Goal: Transaction & Acquisition: Subscribe to service/newsletter

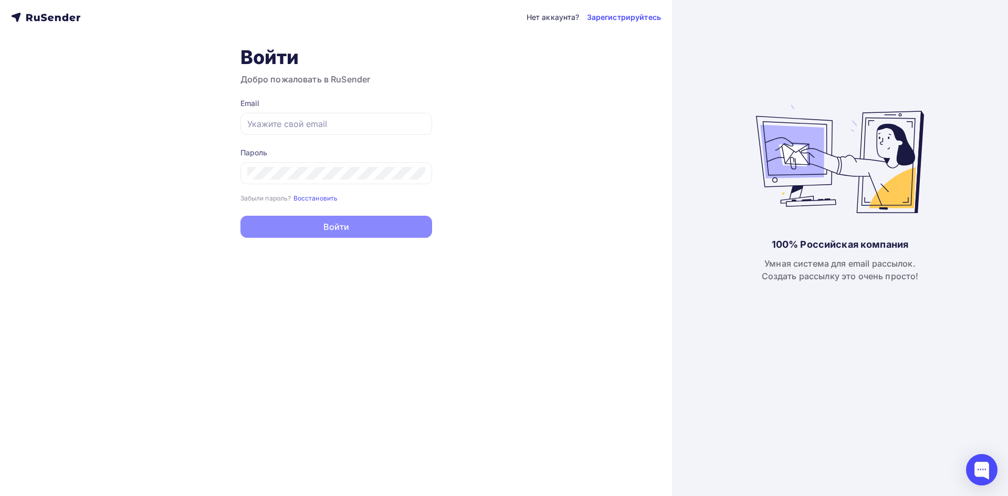
type input "[EMAIL_ADDRESS][DOMAIN_NAME]"
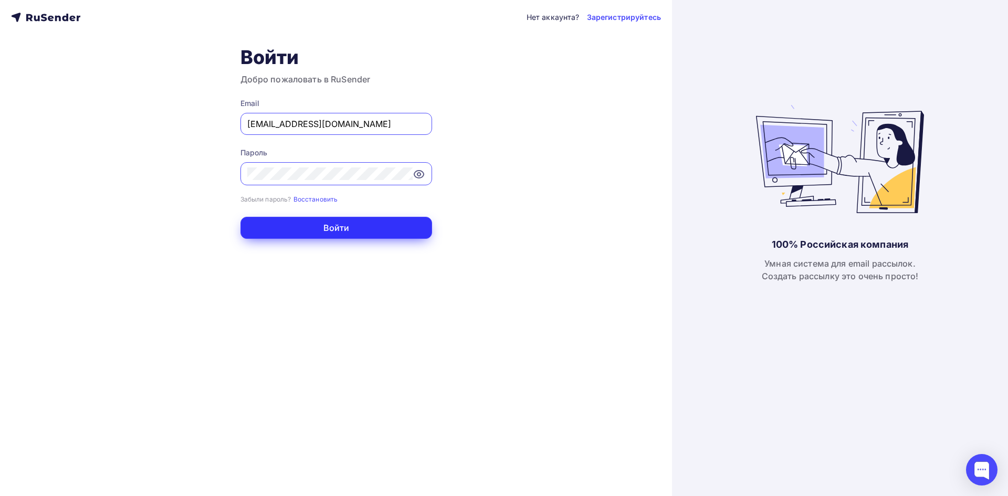
click at [374, 221] on button "Войти" at bounding box center [337, 228] width 192 height 22
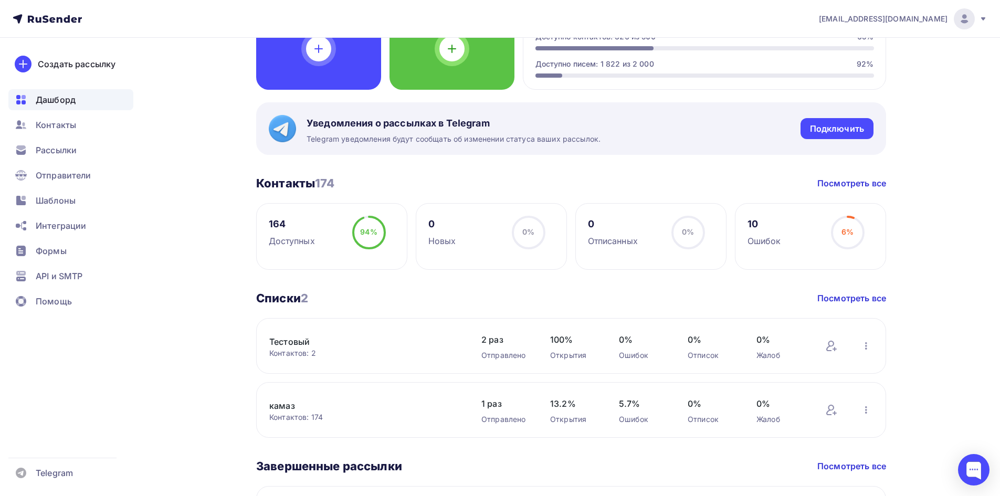
scroll to position [158, 0]
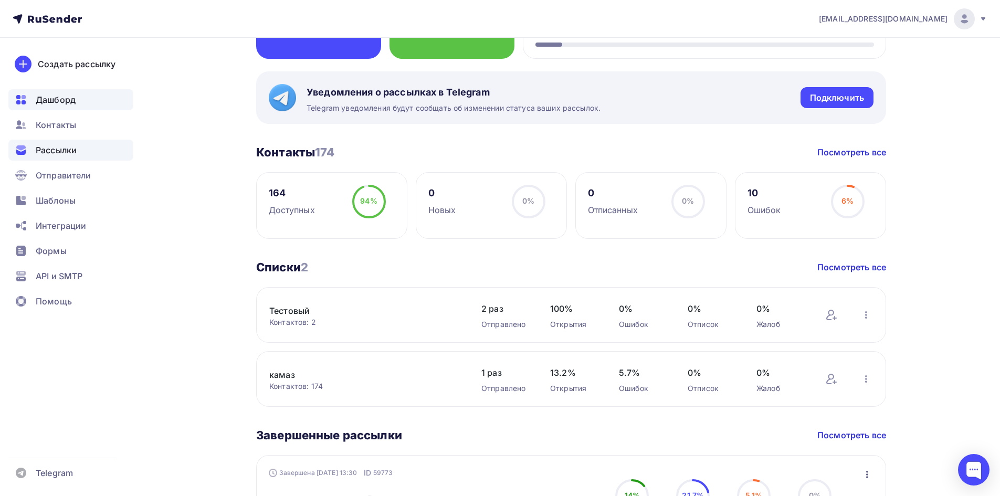
click at [81, 150] on div "Рассылки" at bounding box center [70, 150] width 125 height 21
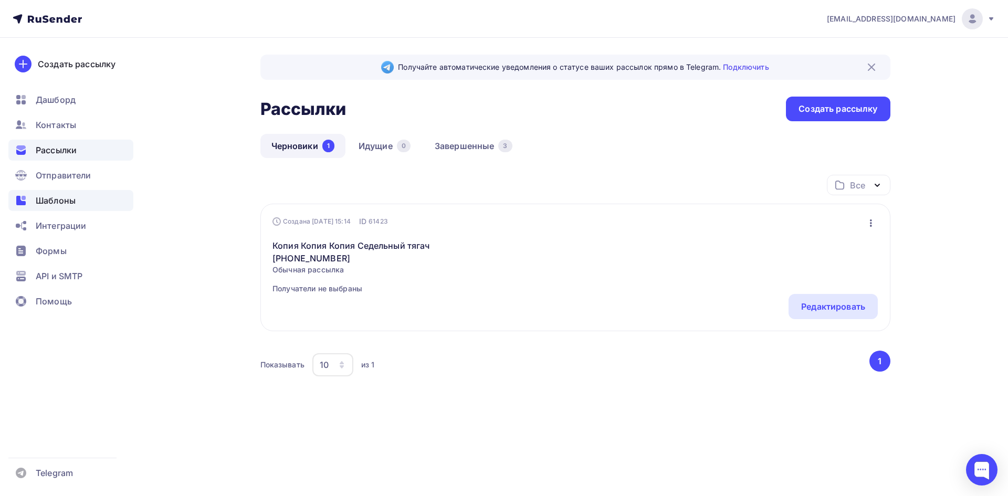
click at [72, 204] on span "Шаблоны" at bounding box center [56, 200] width 40 height 13
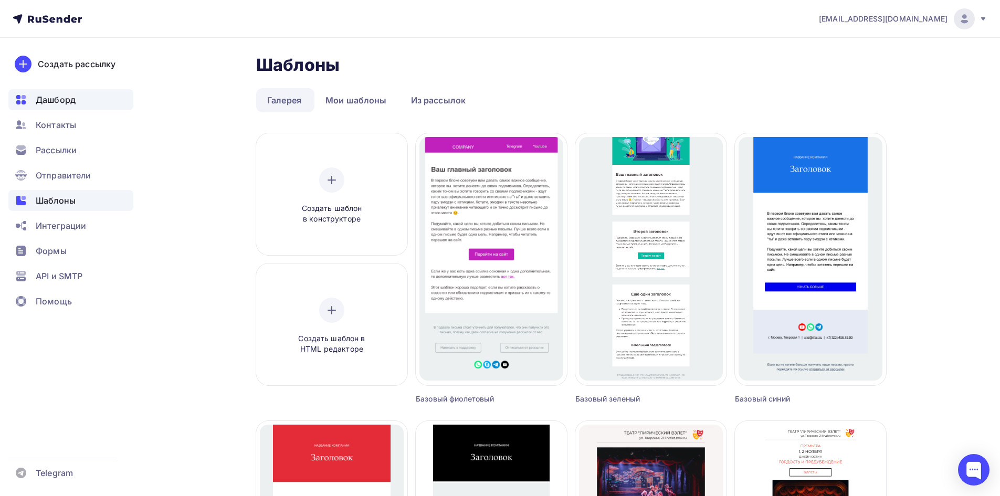
click at [69, 104] on span "Дашборд" at bounding box center [56, 99] width 40 height 13
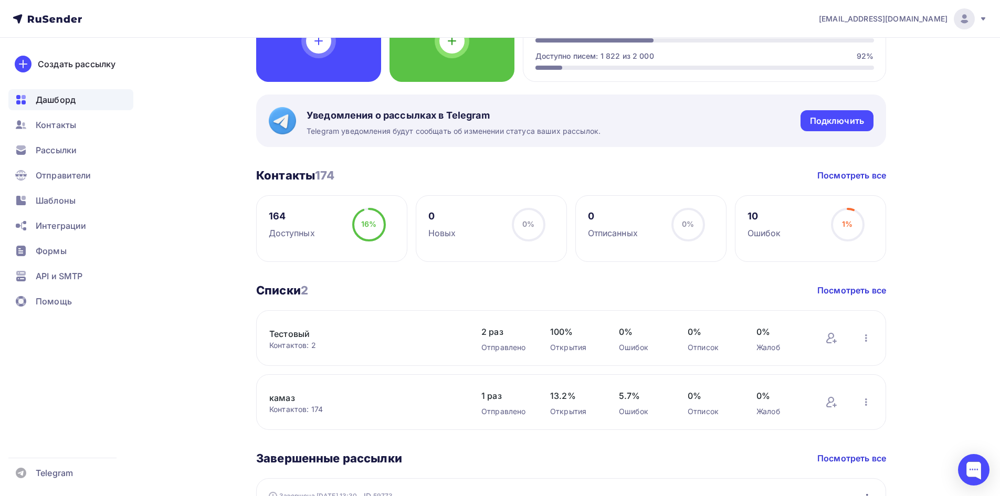
scroll to position [210, 0]
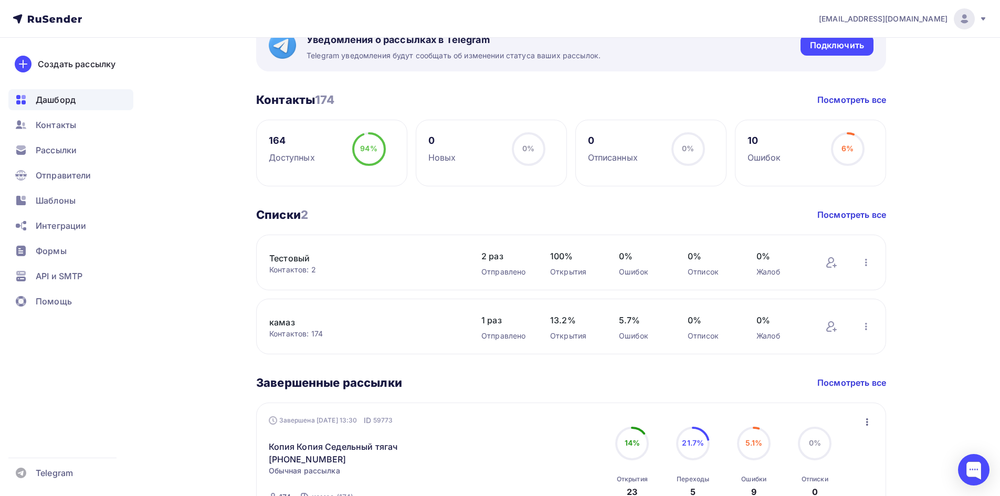
click at [374, 265] on div "Контактов: 2" at bounding box center [364, 270] width 191 height 11
click at [298, 260] on link "Тестовый" at bounding box center [358, 258] width 179 height 13
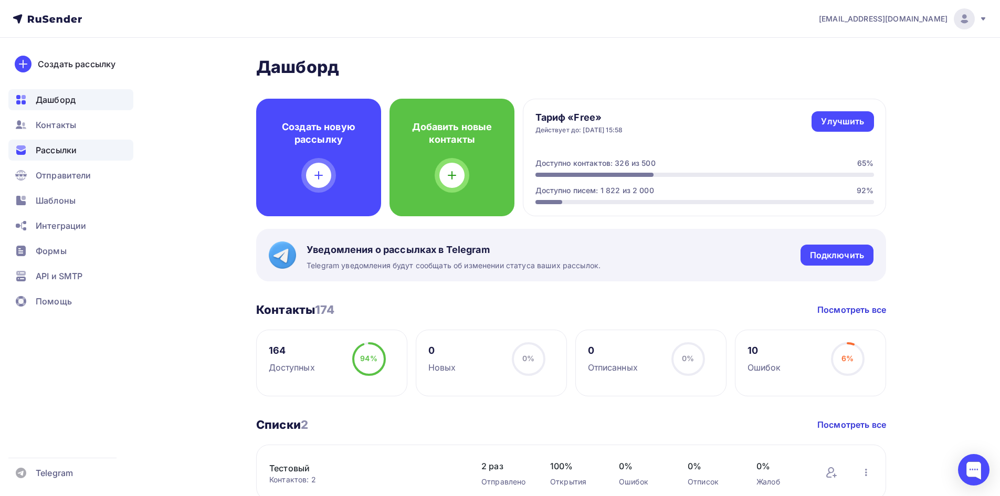
click at [81, 149] on div "Рассылки" at bounding box center [70, 150] width 125 height 21
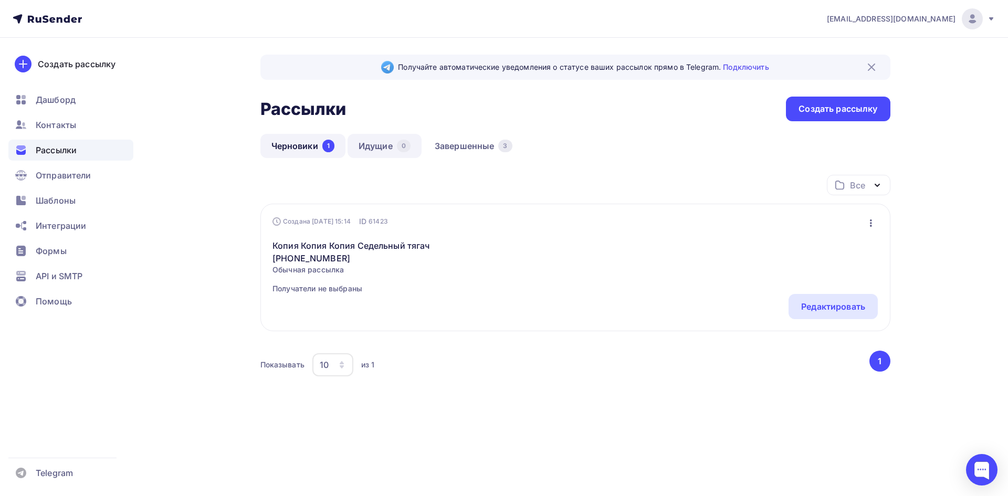
click at [373, 152] on link "Идущие 0" at bounding box center [385, 146] width 74 height 24
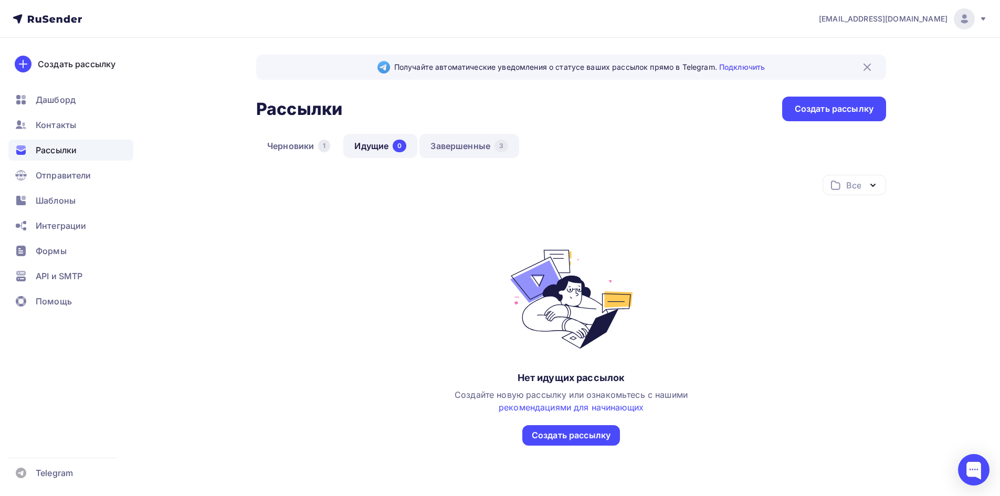
click at [451, 144] on link "Завершенные 3" at bounding box center [470, 146] width 100 height 24
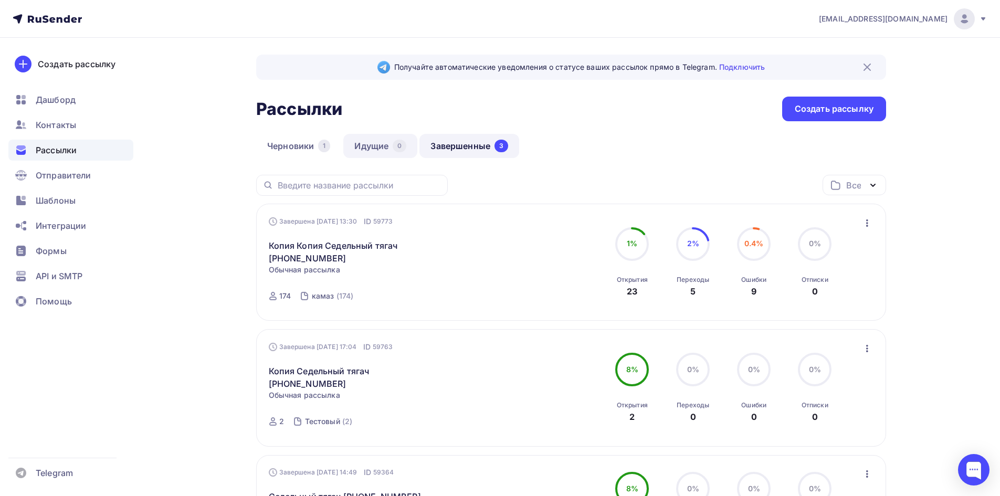
click at [353, 145] on link "Идущие 0" at bounding box center [380, 146] width 74 height 24
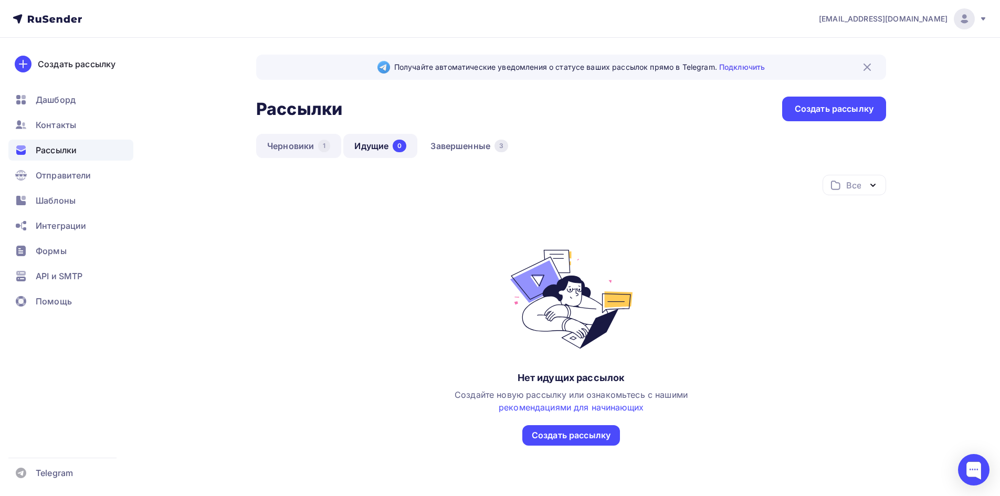
click at [296, 144] on link "Черновики 1" at bounding box center [298, 146] width 85 height 24
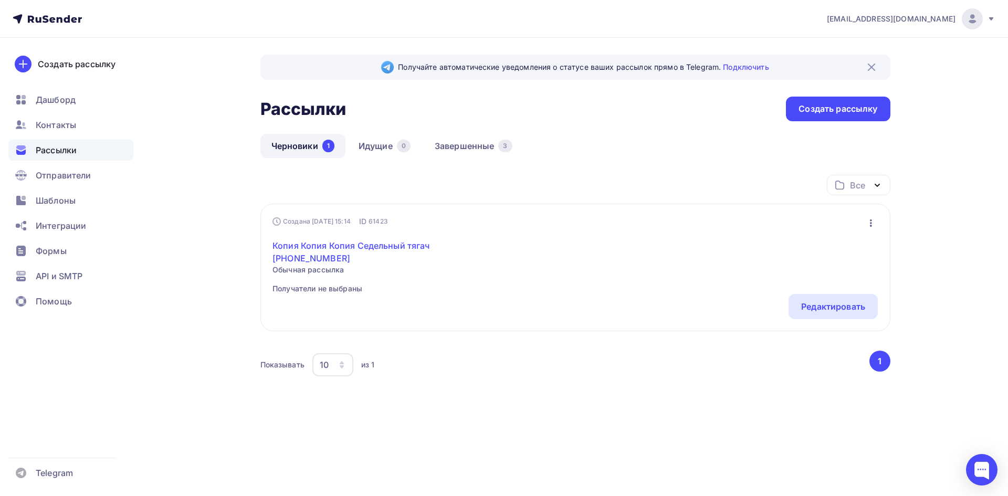
click at [404, 247] on link "Копия Копия Копия Седельный тягач [PHONE_NUMBER]" at bounding box center [363, 251] width 180 height 25
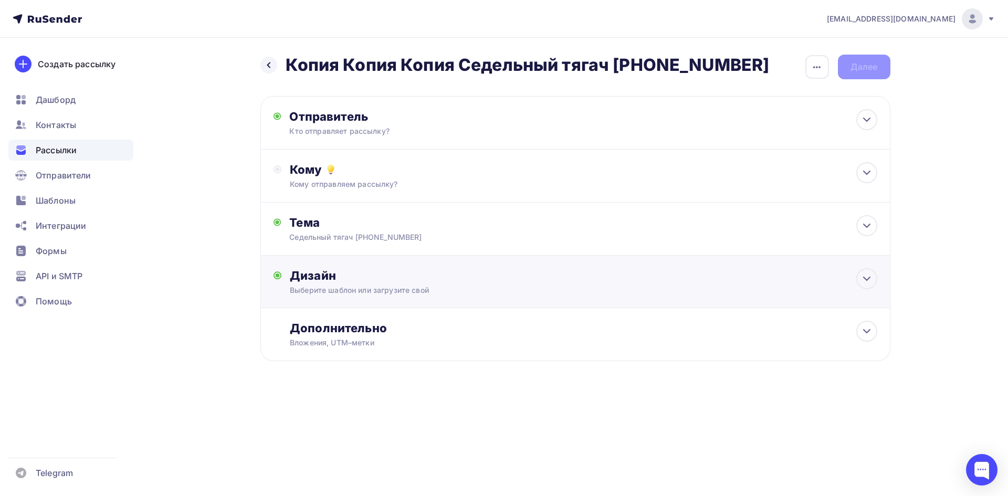
click at [354, 283] on div "Дизайн Выберите шаблон или загрузите свой Размер письма: 122 Kb Заменить шаблон…" at bounding box center [583, 281] width 587 height 27
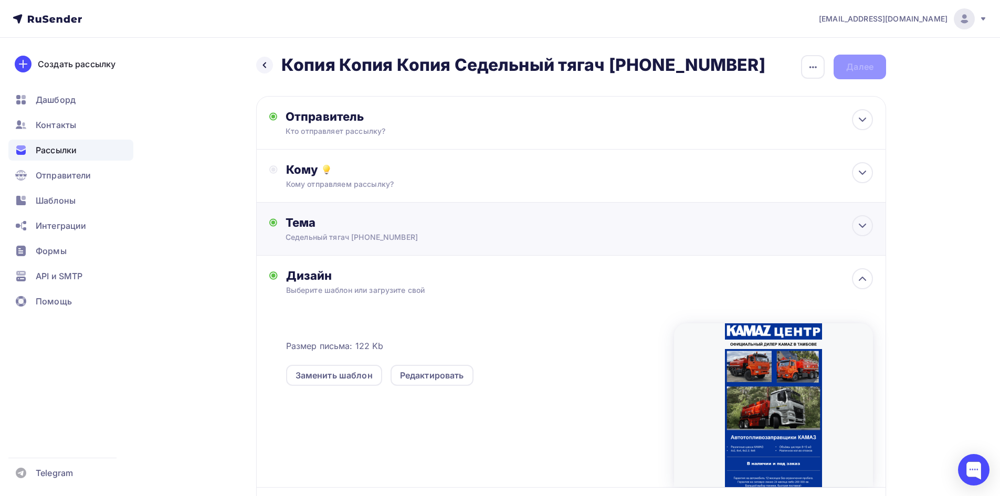
click at [360, 216] on div "Тема" at bounding box center [389, 222] width 207 height 15
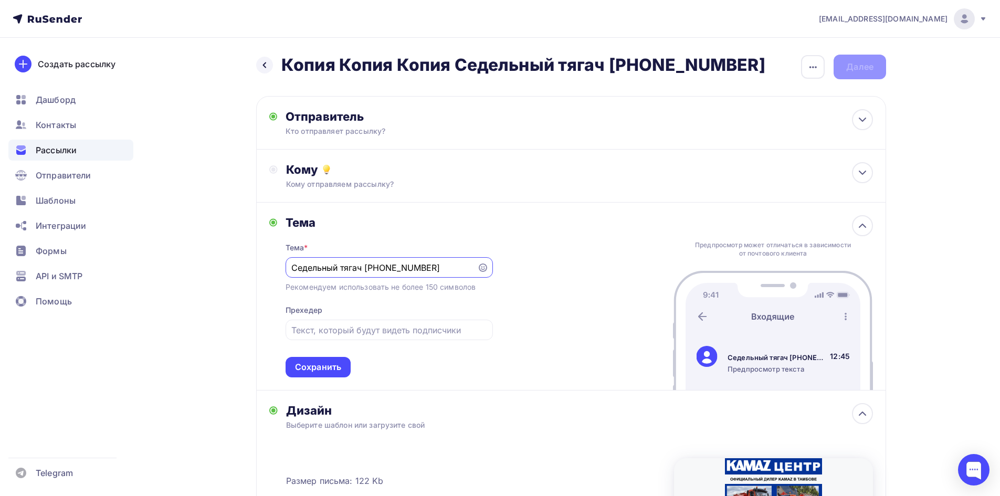
paste input "втотопливозаправщики КАМАЗ"
type input "Автотопливозаправщики КАМАЗ"
click at [331, 363] on div "Сохранить" at bounding box center [318, 367] width 46 height 12
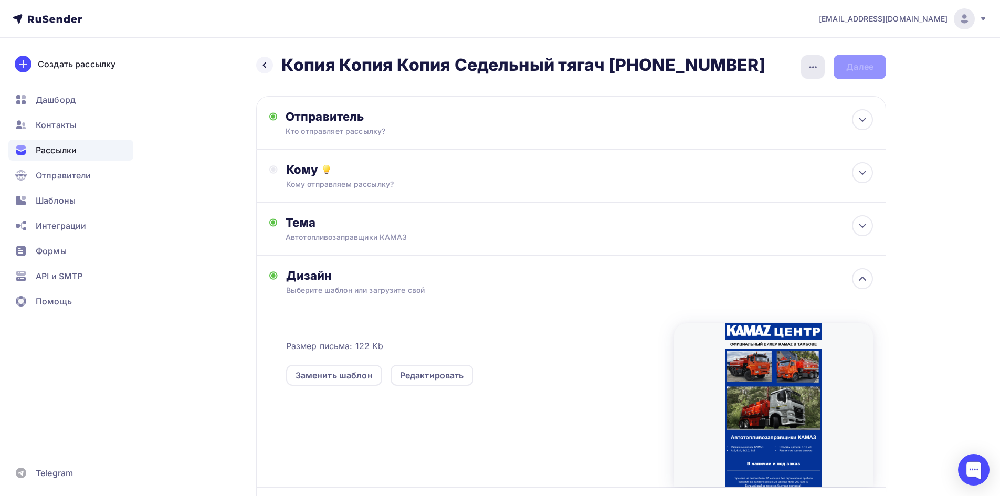
click at [810, 63] on icon "button" at bounding box center [813, 67] width 13 height 13
click at [372, 231] on div "Тема Автотопливозаправщики [PERSON_NAME] * Автотопливозаправщики КАМАЗ Рекоменд…" at bounding box center [389, 228] width 207 height 27
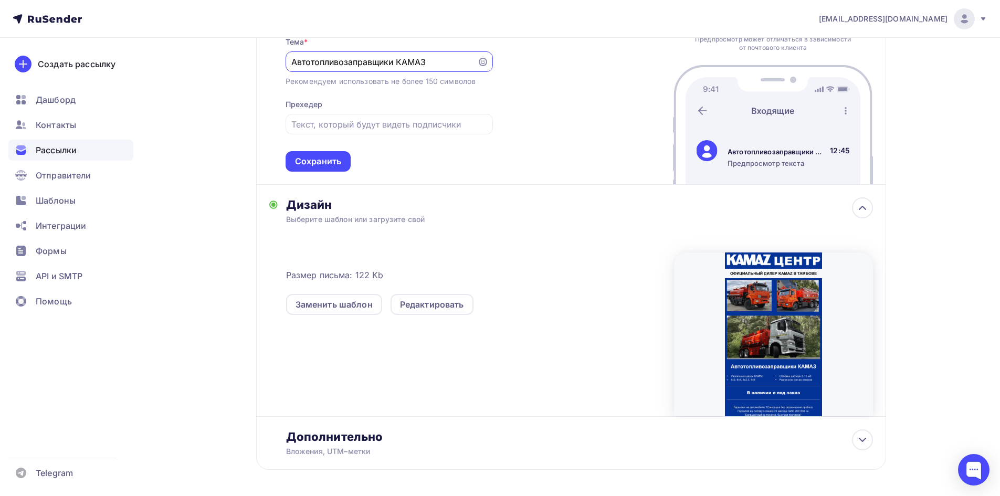
scroll to position [247, 0]
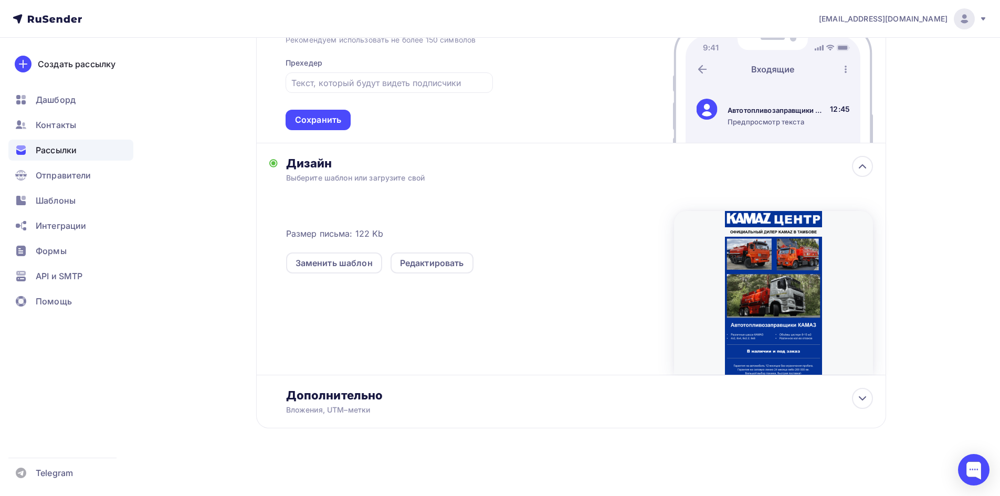
click at [426, 194] on div "Размер письма: 122 Kb Заменить шаблон Редактировать" at bounding box center [579, 279] width 587 height 192
click at [430, 258] on div "Редактировать" at bounding box center [432, 263] width 64 height 13
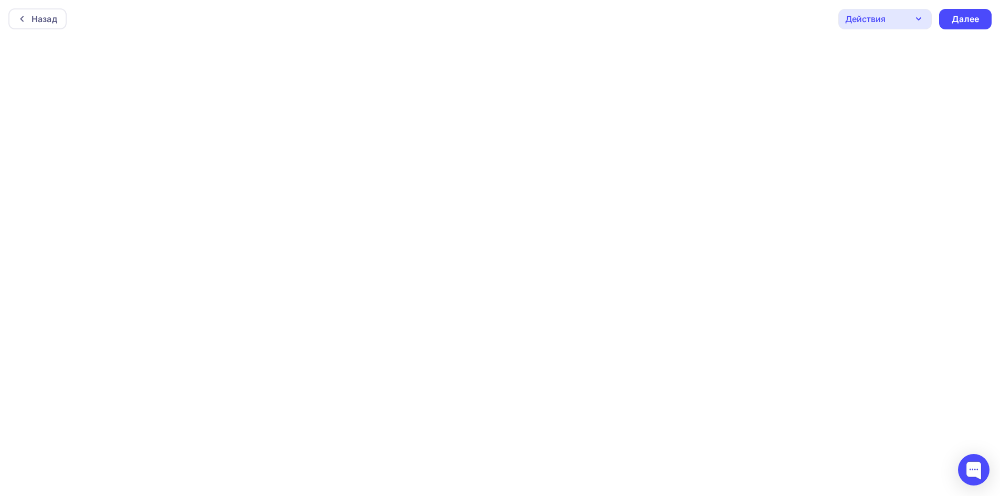
click at [868, 24] on div "Действия" at bounding box center [866, 19] width 40 height 13
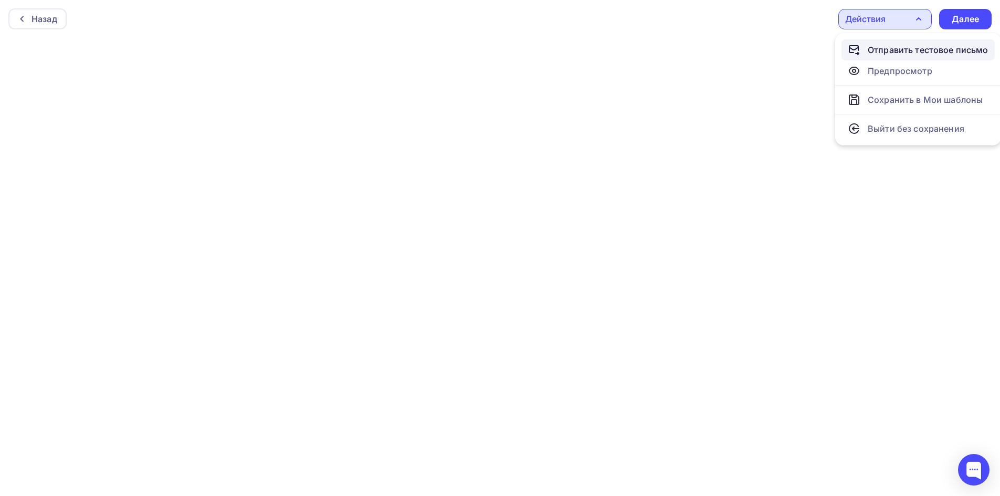
click at [865, 44] on div "Отправить тестовое письмо" at bounding box center [918, 50] width 141 height 13
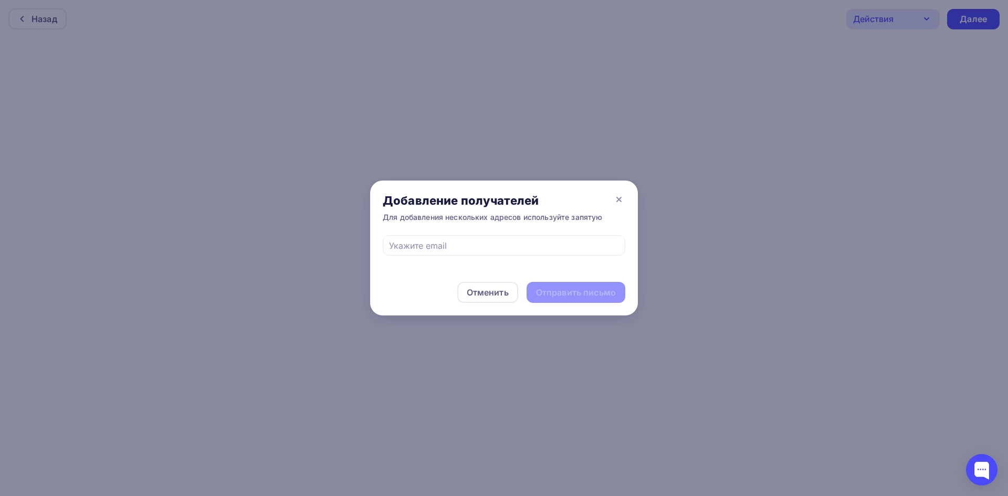
click at [474, 256] on div at bounding box center [504, 252] width 268 height 34
click at [473, 252] on input "text" at bounding box center [504, 245] width 231 height 13
type input "[EMAIL_ADDRESS][DOMAIN_NAME]"
click at [549, 292] on div "Отправить письмо" at bounding box center [576, 293] width 80 height 12
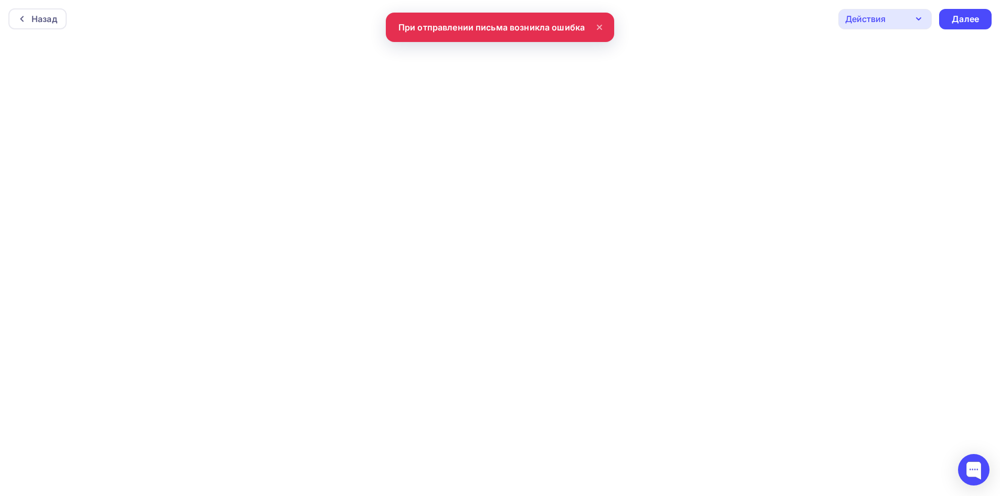
click at [597, 26] on icon at bounding box center [599, 27] width 13 height 13
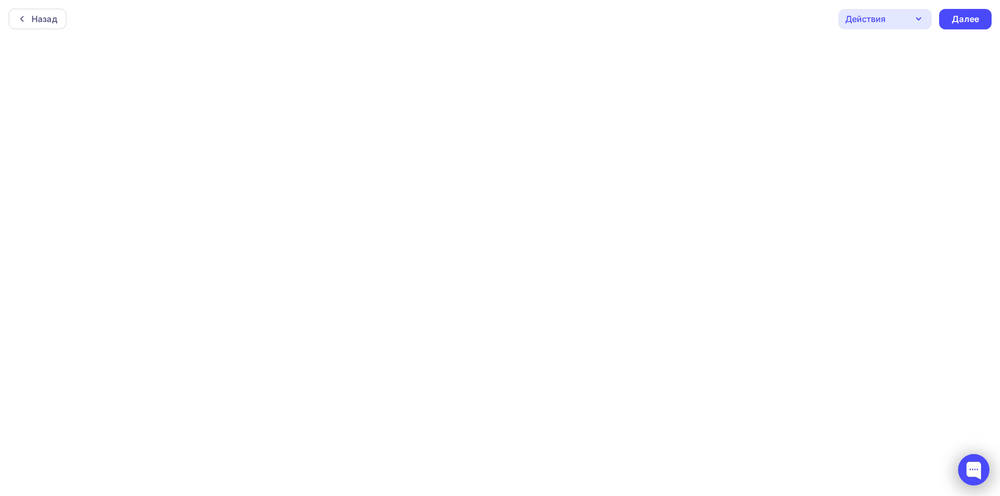
click at [977, 471] on div at bounding box center [974, 470] width 32 height 32
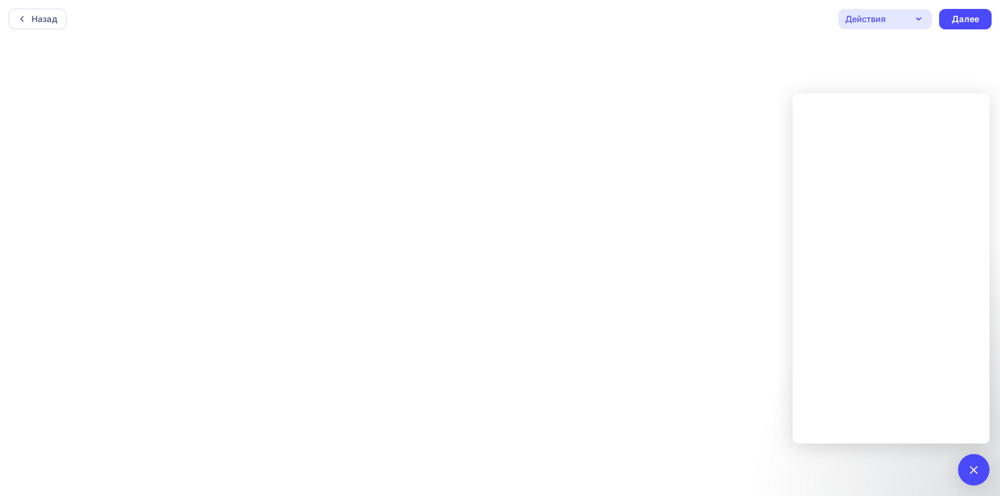
click at [870, 29] on div "Назад Действия Отправить тестовое письмо Предпросмотр Сохранить в Мои шаблоны В…" at bounding box center [500, 19] width 1000 height 38
click at [870, 24] on div "Действия" at bounding box center [866, 19] width 40 height 13
click at [869, 52] on div "Отправить тестовое письмо" at bounding box center [928, 50] width 121 height 13
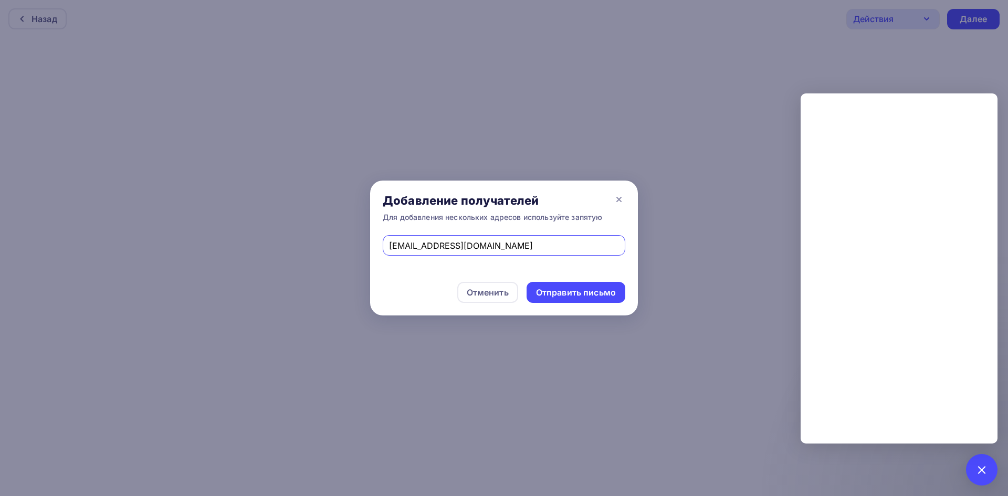
click at [534, 282] on div "Отменить Отправить письмо" at bounding box center [504, 292] width 268 height 46
click at [546, 286] on div "Отправить письмо" at bounding box center [576, 292] width 99 height 21
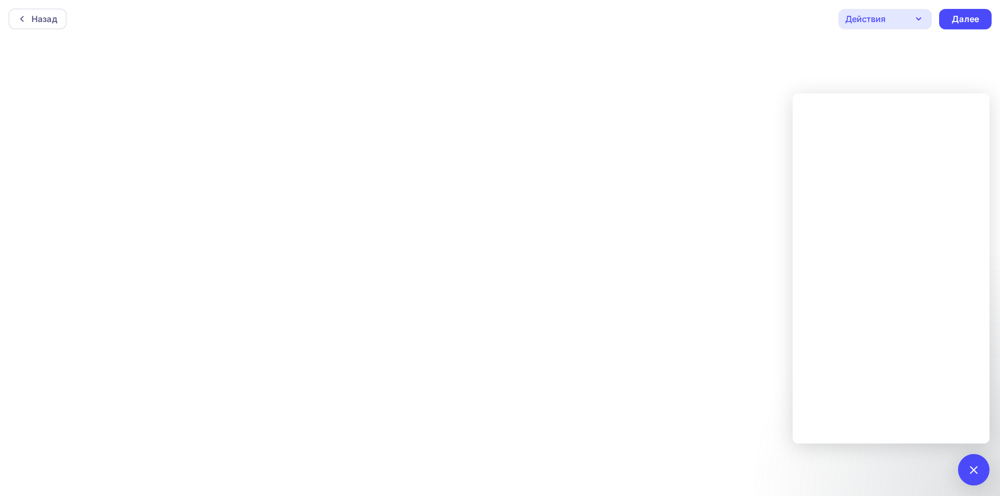
click at [888, 24] on div "Действия" at bounding box center [885, 19] width 93 height 20
click at [874, 53] on div "Отправить тестовое письмо" at bounding box center [928, 50] width 121 height 13
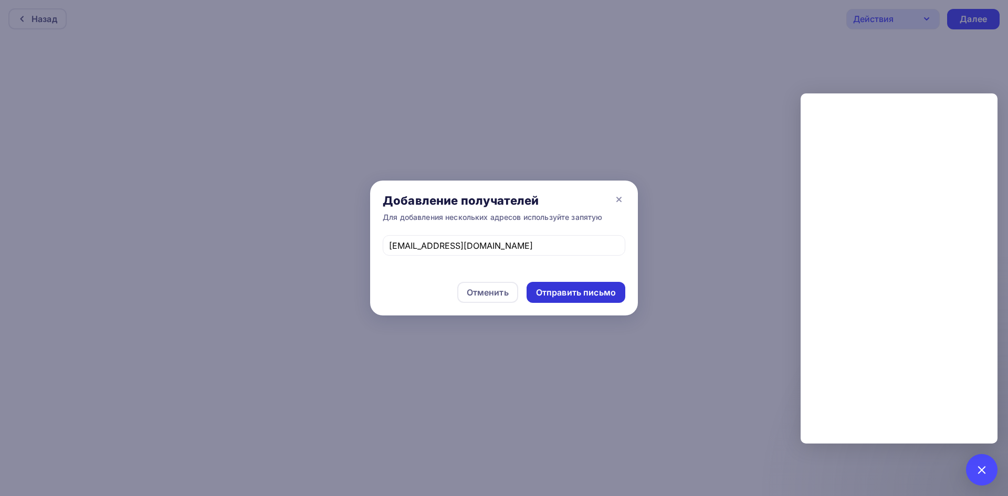
click at [562, 290] on div "Отправить письмо" at bounding box center [576, 293] width 80 height 12
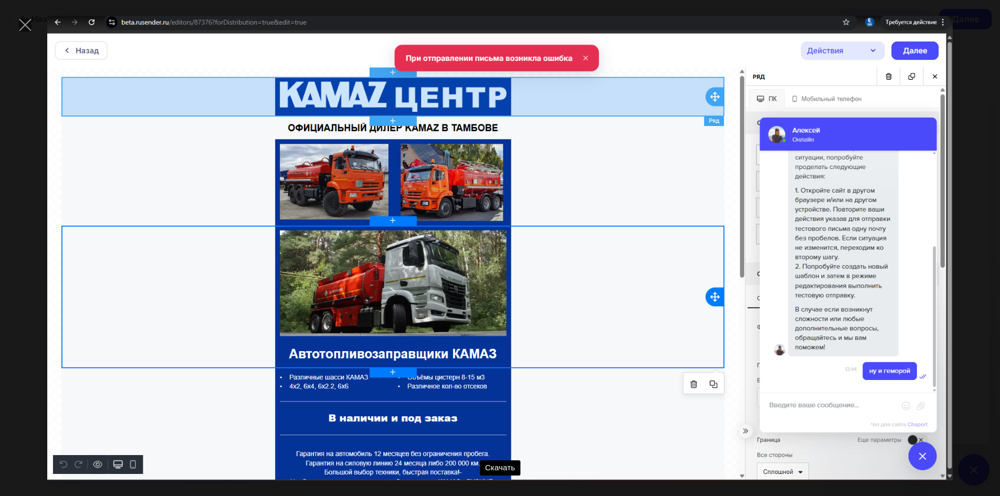
click at [967, 243] on div "Скачать" at bounding box center [500, 248] width 969 height 465
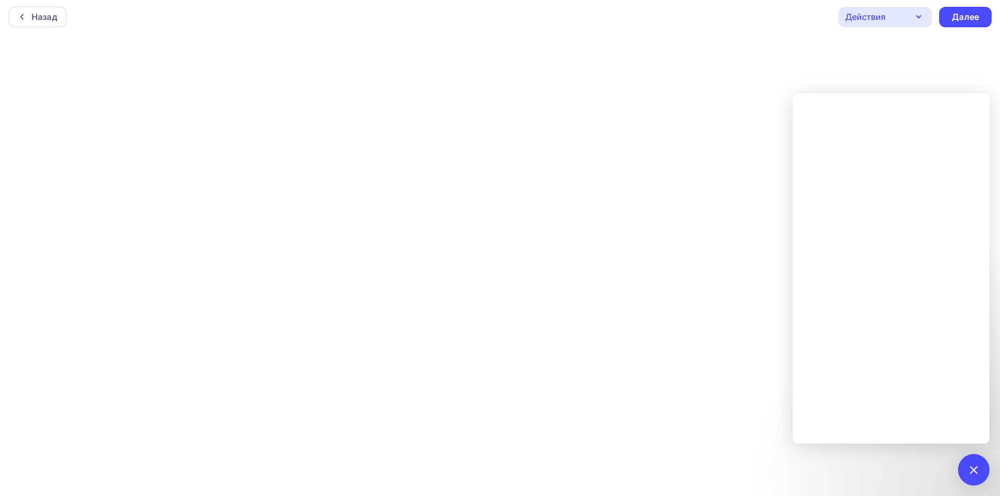
scroll to position [3, 0]
click at [970, 474] on div at bounding box center [974, 470] width 32 height 32
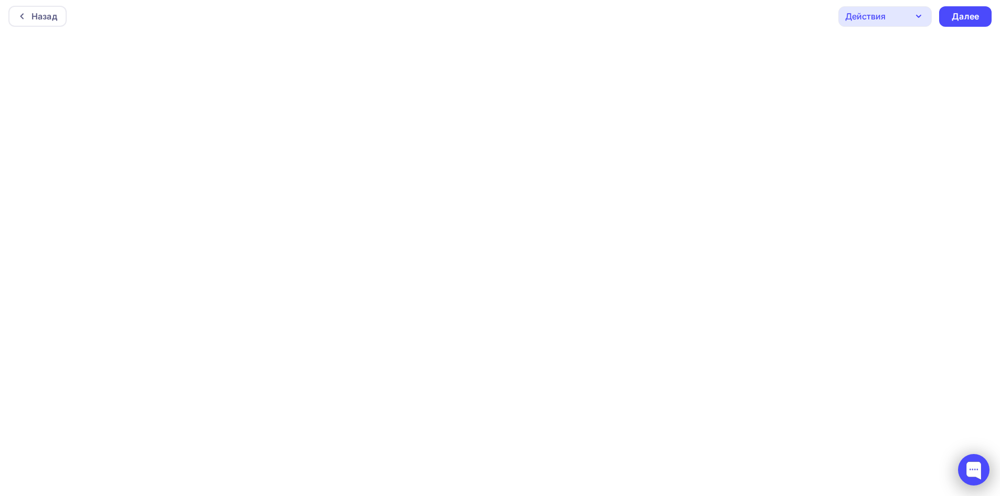
click at [981, 471] on div at bounding box center [974, 470] width 32 height 32
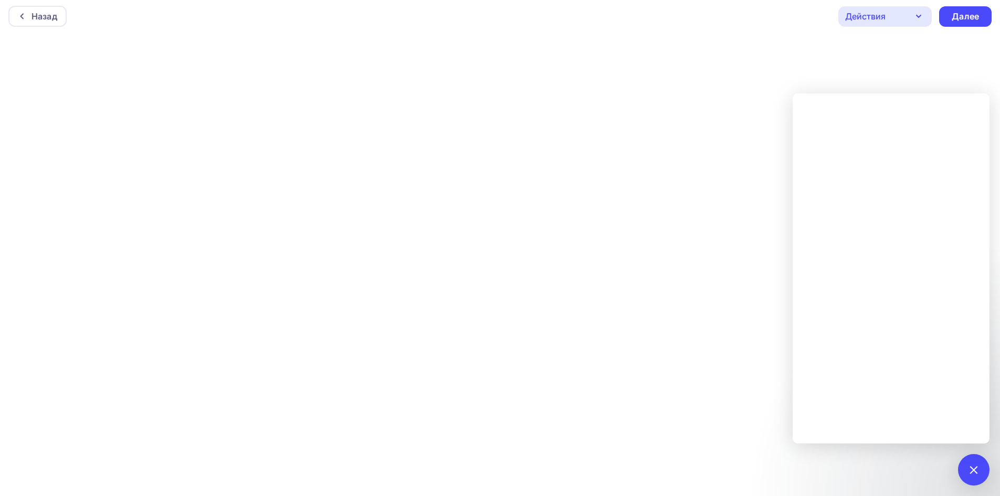
click at [899, 4] on div "Назад Действия Отправить тестовое письмо Предпросмотр Сохранить в Мои шаблоны В…" at bounding box center [500, 16] width 1000 height 38
click at [897, 16] on div "Действия" at bounding box center [885, 16] width 93 height 20
click at [974, 474] on div at bounding box center [974, 470] width 14 height 14
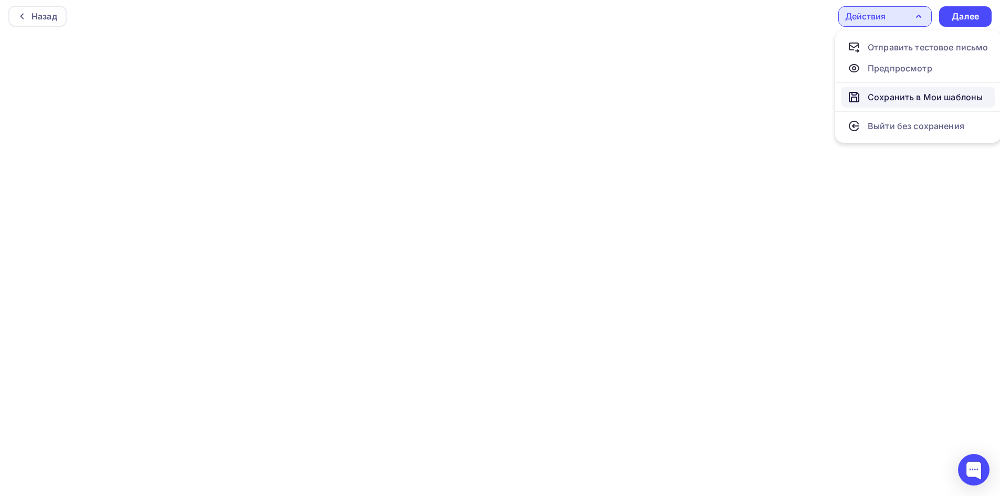
click at [878, 101] on div "Сохранить в Мои шаблоны" at bounding box center [925, 97] width 115 height 13
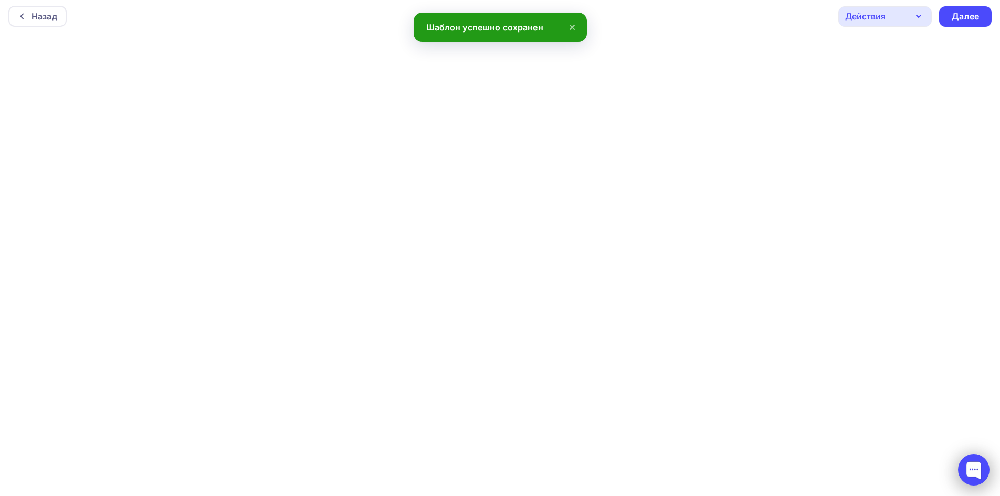
click at [983, 476] on div at bounding box center [974, 470] width 32 height 32
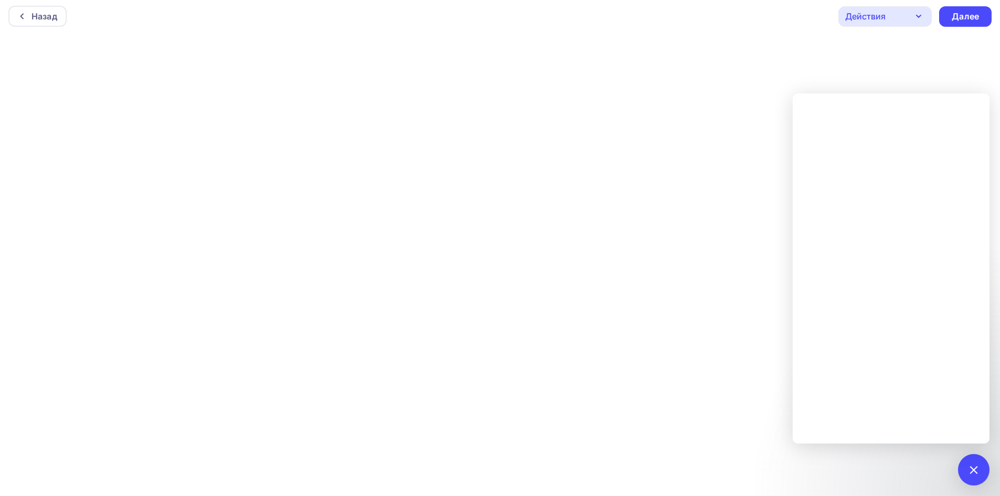
click at [874, 20] on div "Действия" at bounding box center [866, 16] width 40 height 13
click at [876, 49] on div "Отправить тестовое письмо" at bounding box center [928, 47] width 121 height 13
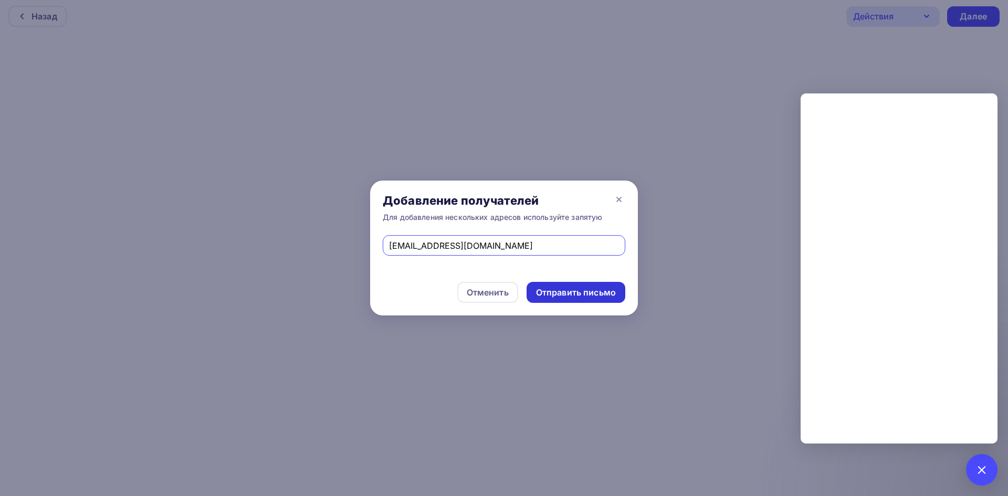
click at [582, 295] on div "Отправить письмо" at bounding box center [576, 293] width 80 height 12
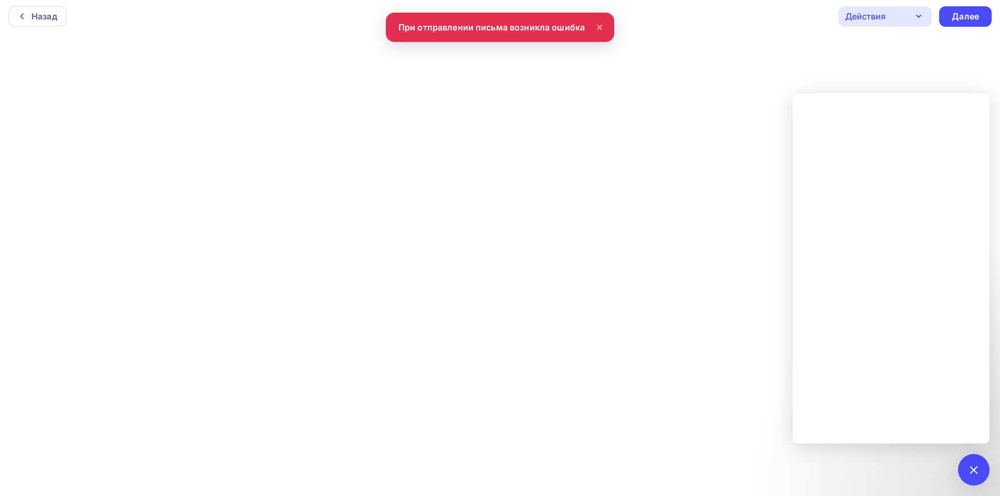
click at [600, 18] on div "Назад Действия Отправить тестовое письмо Предпросмотр Сохранить в Мои шаблоны В…" at bounding box center [500, 16] width 1000 height 38
click at [600, 23] on icon at bounding box center [599, 27] width 13 height 13
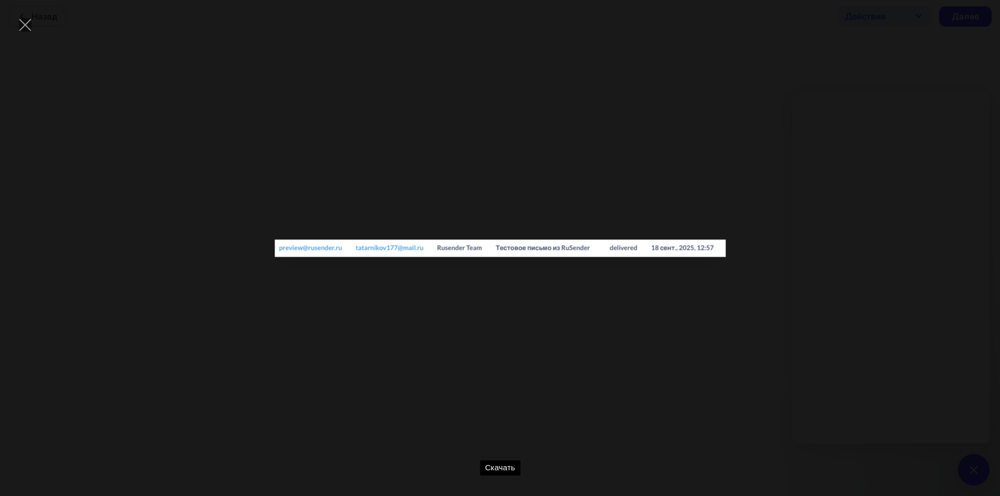
click at [862, 349] on div "Скачать" at bounding box center [500, 248] width 969 height 465
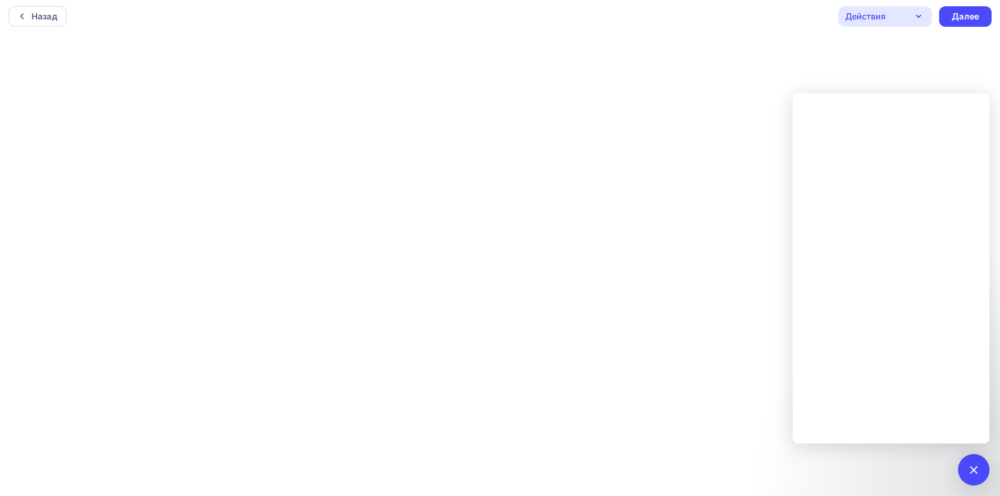
click at [880, 16] on div "Действия" at bounding box center [866, 16] width 40 height 13
click at [882, 48] on div "Отправить тестовое письмо" at bounding box center [928, 47] width 121 height 13
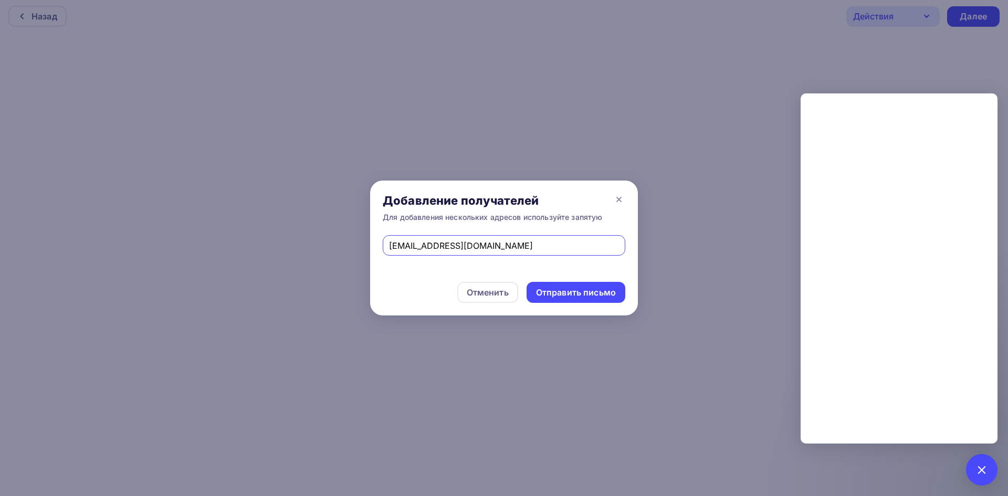
drag, startPoint x: 485, startPoint y: 251, endPoint x: 357, endPoint y: 262, distance: 128.7
click at [357, 262] on div "Добавление получателей Для добавления нескольких адресов используйте запятую [E…" at bounding box center [504, 248] width 1008 height 496
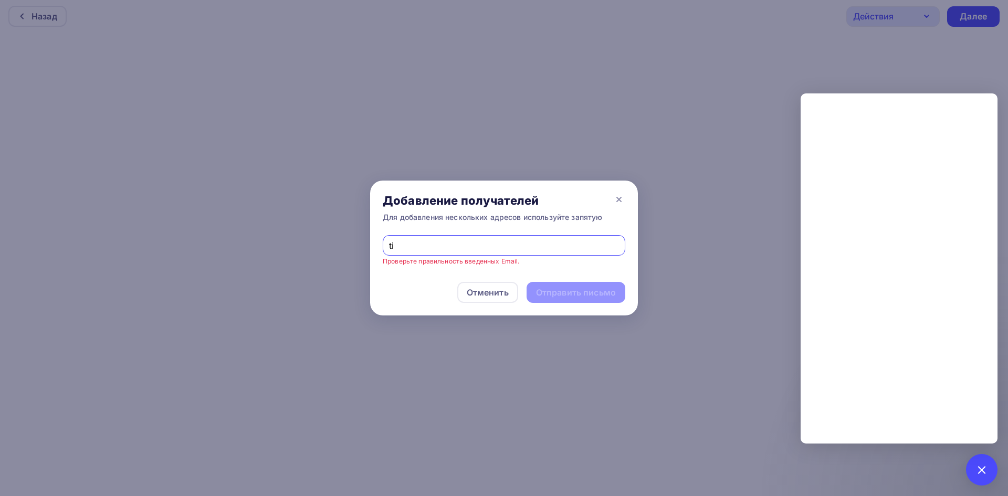
paste input "[EMAIL_ADDRESS][DOMAIN_NAME]"
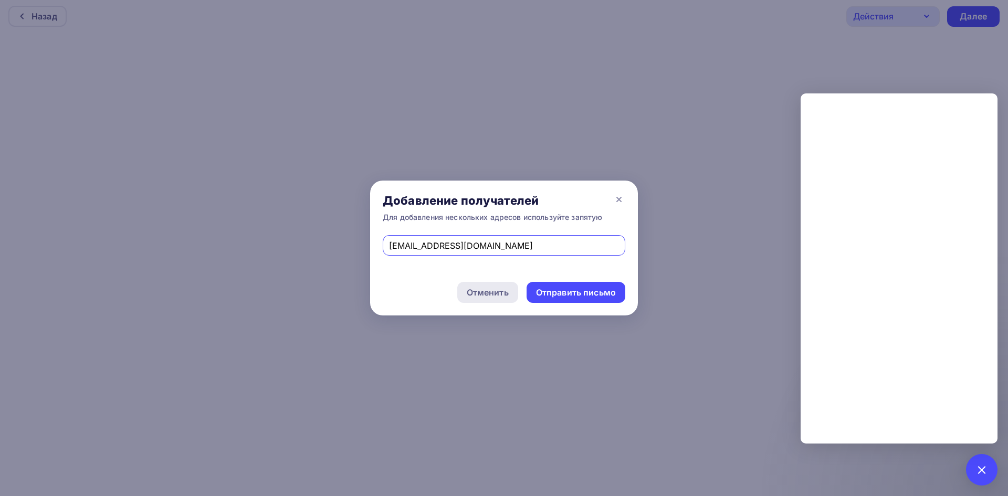
paste input "text"
type input "[EMAIL_ADDRESS][DOMAIN_NAME]"
click at [548, 287] on div "Отправить письмо" at bounding box center [576, 293] width 80 height 12
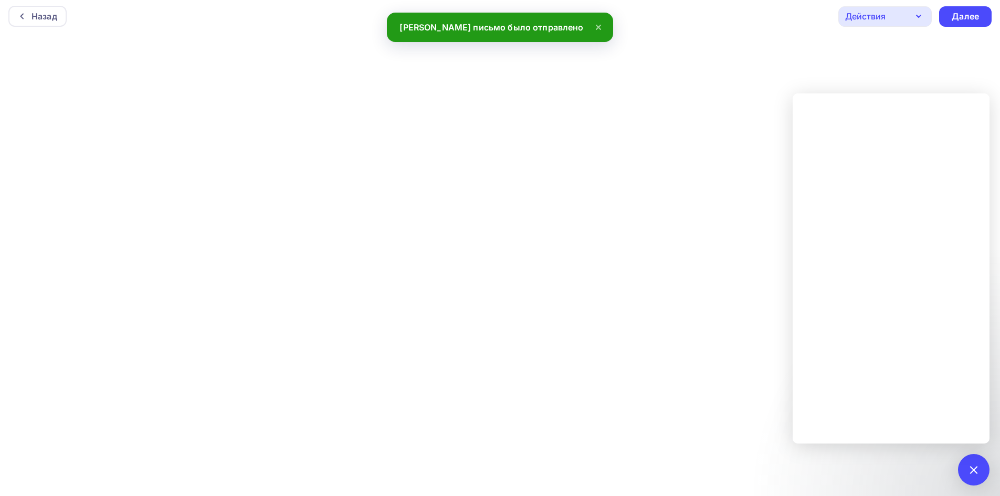
click at [881, 13] on div "Действия" at bounding box center [866, 16] width 40 height 13
click at [862, 48] on div "Отправить тестовое письмо" at bounding box center [918, 47] width 141 height 13
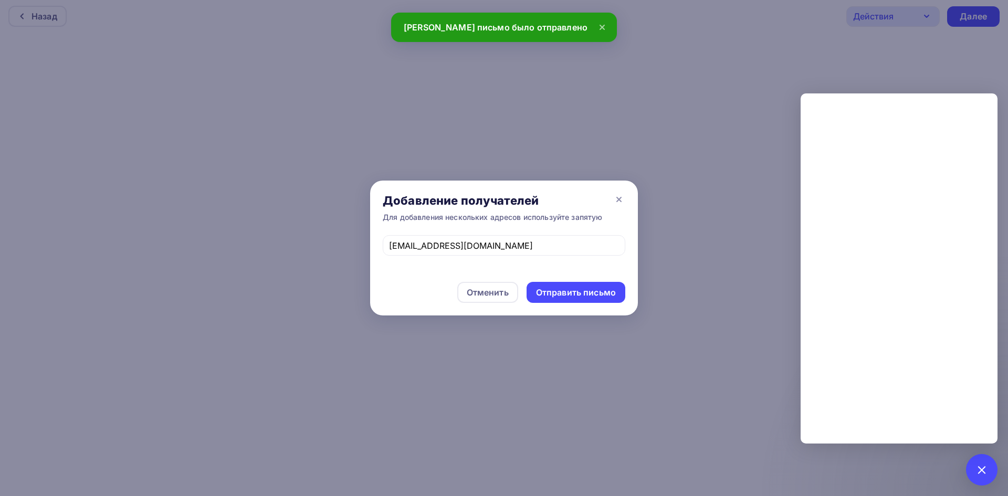
drag, startPoint x: 528, startPoint y: 237, endPoint x: 380, endPoint y: 260, distance: 150.0
click at [381, 260] on div "[EMAIL_ADDRESS][DOMAIN_NAME]" at bounding box center [504, 252] width 268 height 34
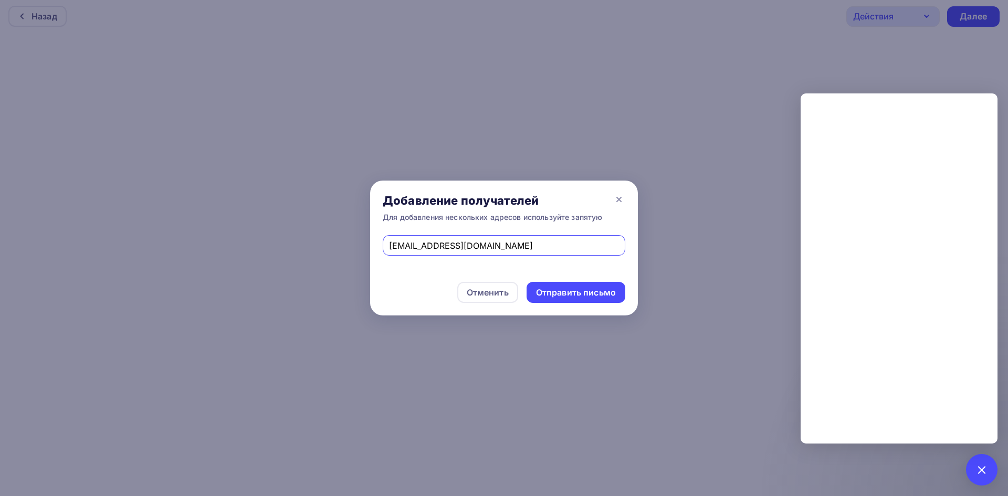
click at [465, 245] on input "[EMAIL_ADDRESS][DOMAIN_NAME]" at bounding box center [504, 245] width 231 height 13
click at [465, 253] on div "[EMAIL_ADDRESS][DOMAIN_NAME]" at bounding box center [504, 245] width 243 height 20
drag, startPoint x: 497, startPoint y: 251, endPoint x: 375, endPoint y: 235, distance: 122.9
click at [376, 237] on div "[EMAIL_ADDRESS][DOMAIN_NAME]" at bounding box center [504, 252] width 268 height 34
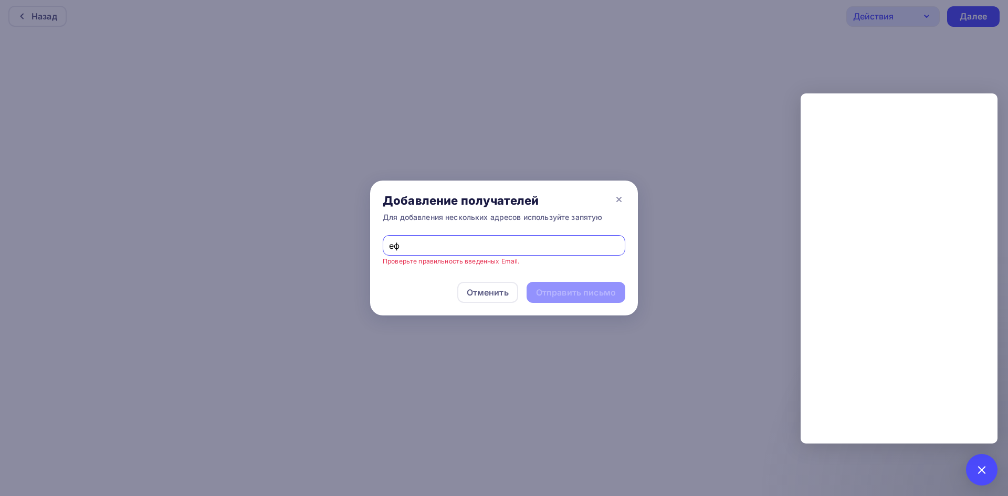
type input "е"
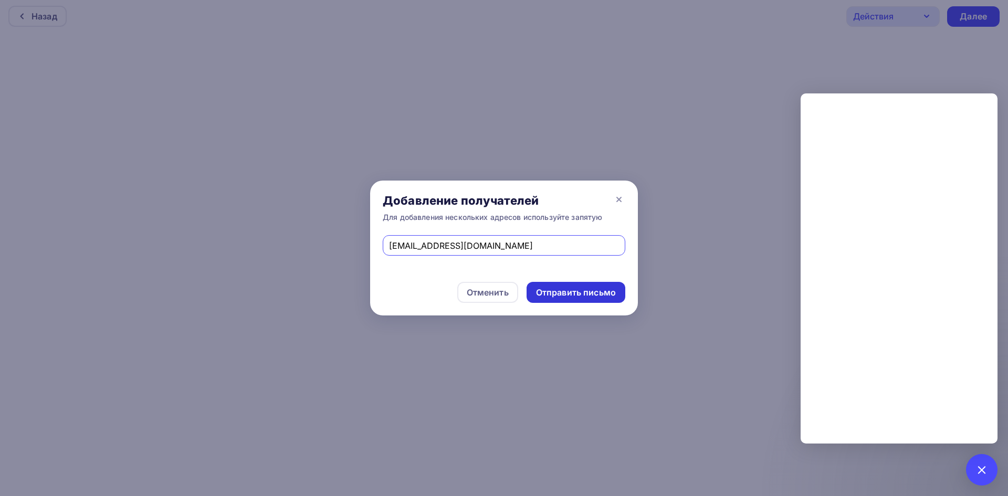
type input "[EMAIL_ADDRESS][DOMAIN_NAME]"
click at [559, 290] on div "Отправить письмо" at bounding box center [576, 293] width 80 height 12
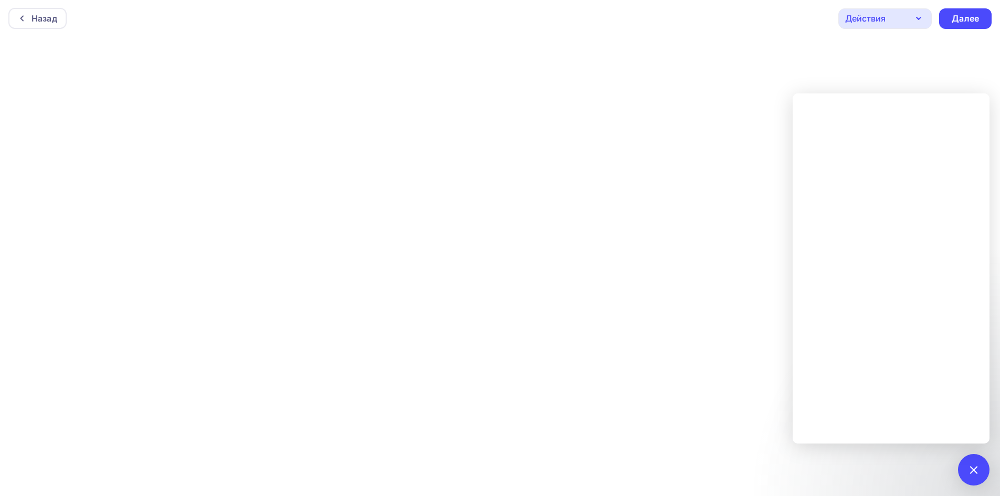
scroll to position [0, 0]
click at [976, 466] on div at bounding box center [974, 470] width 14 height 14
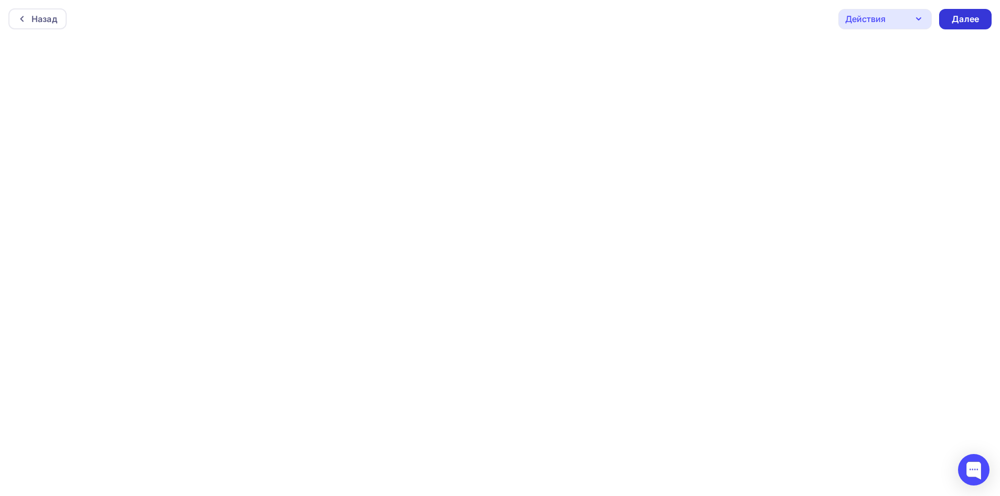
click at [967, 19] on div "Далее" at bounding box center [965, 19] width 27 height 12
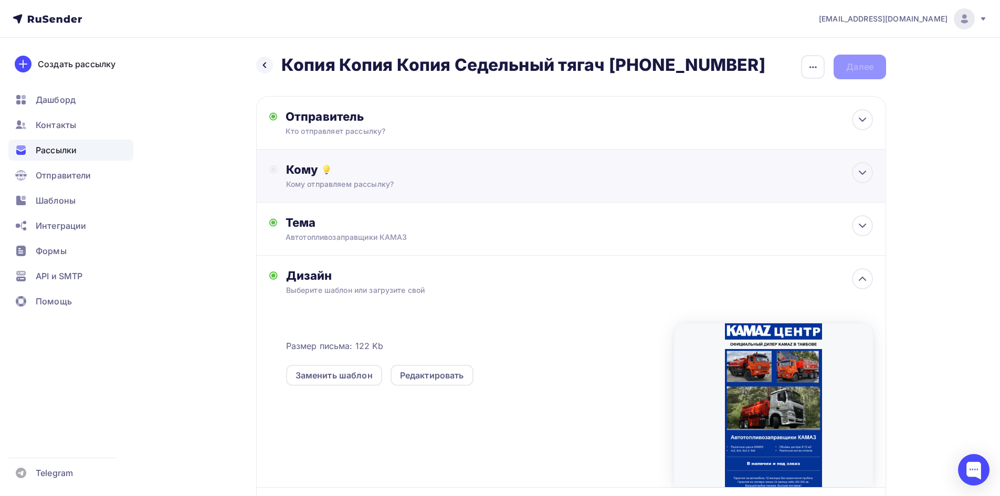
click at [656, 164] on div "Кому" at bounding box center [579, 169] width 587 height 15
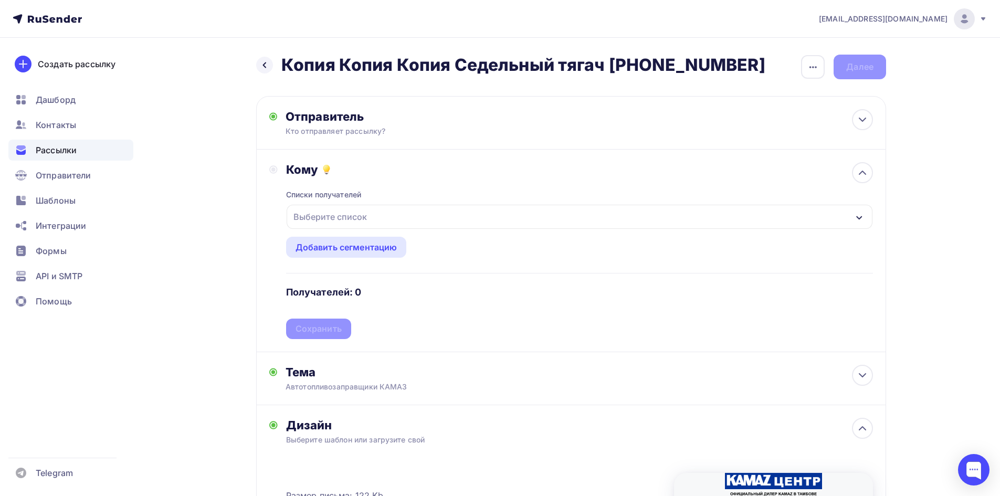
click at [453, 223] on div "Выберите список" at bounding box center [580, 217] width 586 height 24
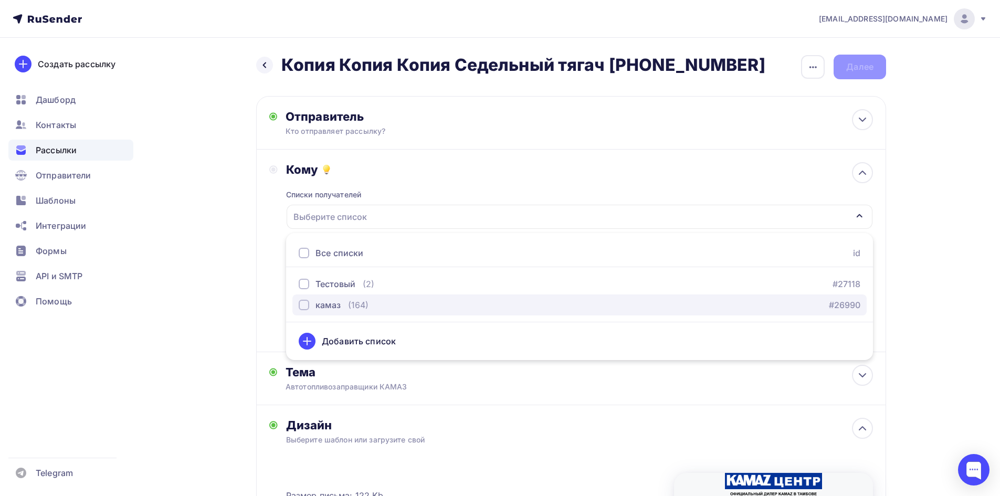
click at [373, 310] on div "камаз (164) #26990" at bounding box center [580, 305] width 562 height 13
click at [890, 242] on div "Назад Копия Копия Копия Седельный тягач [PHONE_NUMBER] Копия Копия Копия Седель…" at bounding box center [500, 398] width 861 height 721
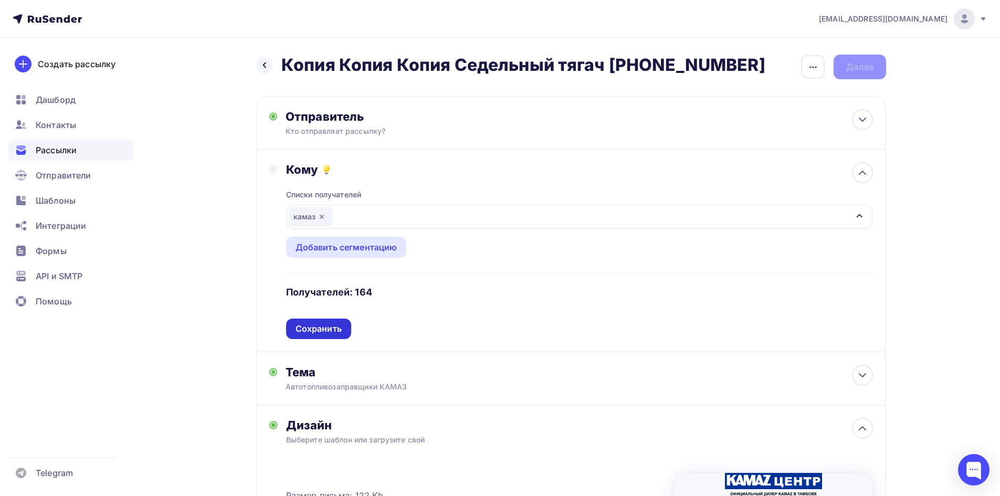
click at [337, 326] on div "Сохранить" at bounding box center [319, 329] width 46 height 12
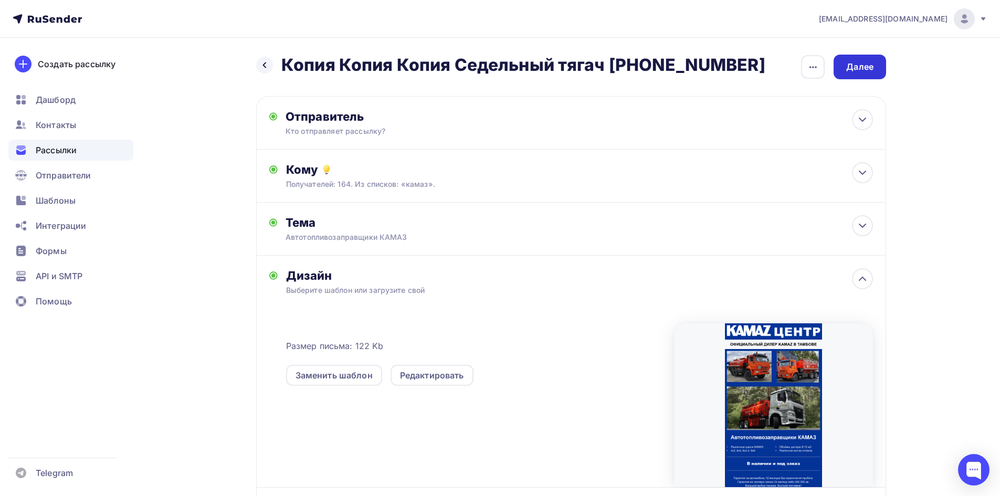
click at [849, 75] on div "Далее" at bounding box center [860, 67] width 53 height 25
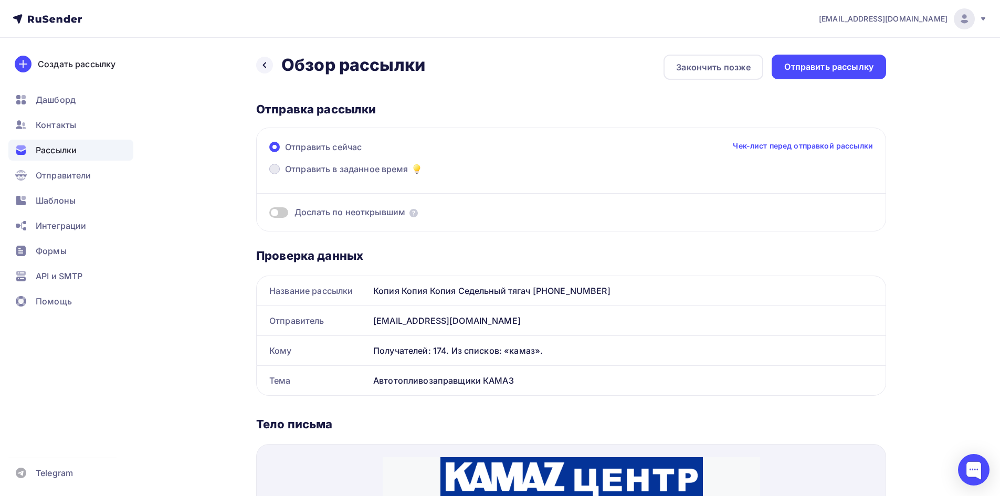
click at [367, 164] on span "Отправить в заданное время" at bounding box center [346, 169] width 123 height 13
click at [285, 175] on input "Отправить в заданное время" at bounding box center [285, 175] width 0 height 0
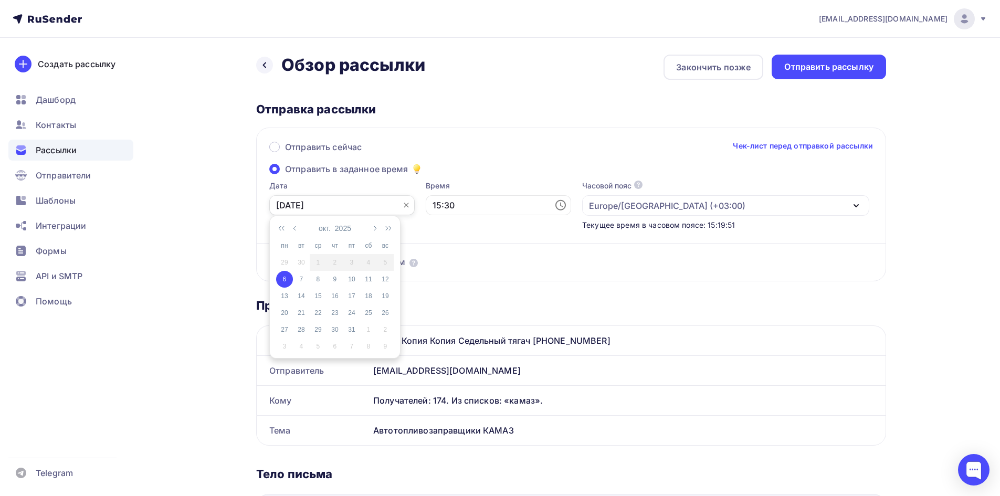
click at [285, 207] on input "[DATE]" at bounding box center [341, 205] width 145 height 20
click at [304, 278] on div "7" at bounding box center [301, 279] width 17 height 9
type input "[DATE]"
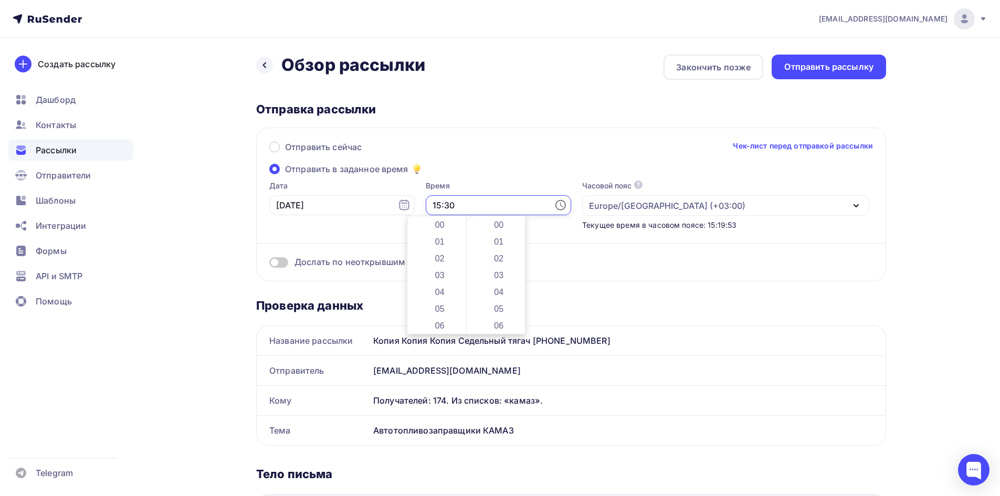
scroll to position [504, 0]
drag, startPoint x: 437, startPoint y: 207, endPoint x: 392, endPoint y: 210, distance: 45.2
click at [394, 210] on div "Дата [DATE] 15:30 Часовой пояс По умолчанию используется часовой пояс из настро…" at bounding box center [566, 206] width 608 height 50
click at [442, 268] on li "08" at bounding box center [441, 264] width 54 height 17
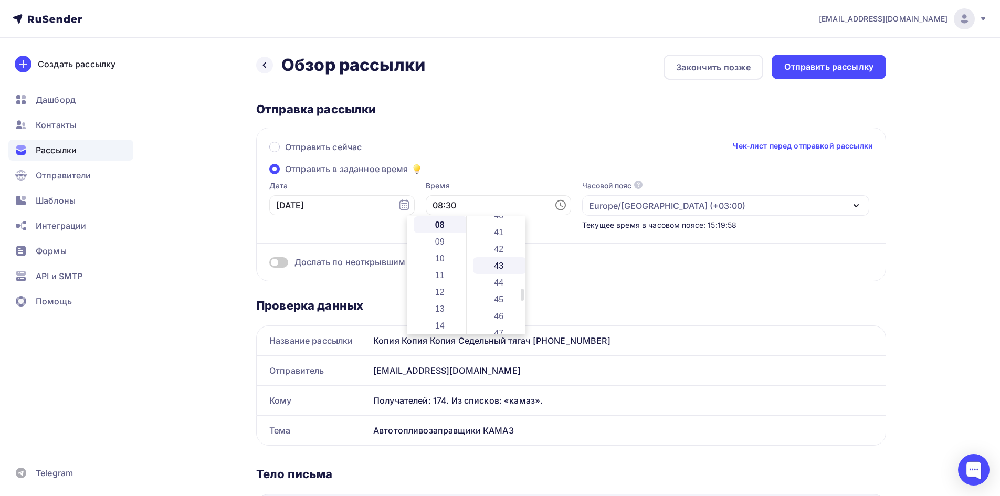
scroll to position [714, 0]
click at [499, 268] on li "45" at bounding box center [500, 266] width 54 height 17
type input "08:45"
click at [494, 178] on div "Отправить сейчас Чек-лист перед отправкой рассылки Отправить в заданное время Д…" at bounding box center [571, 205] width 630 height 154
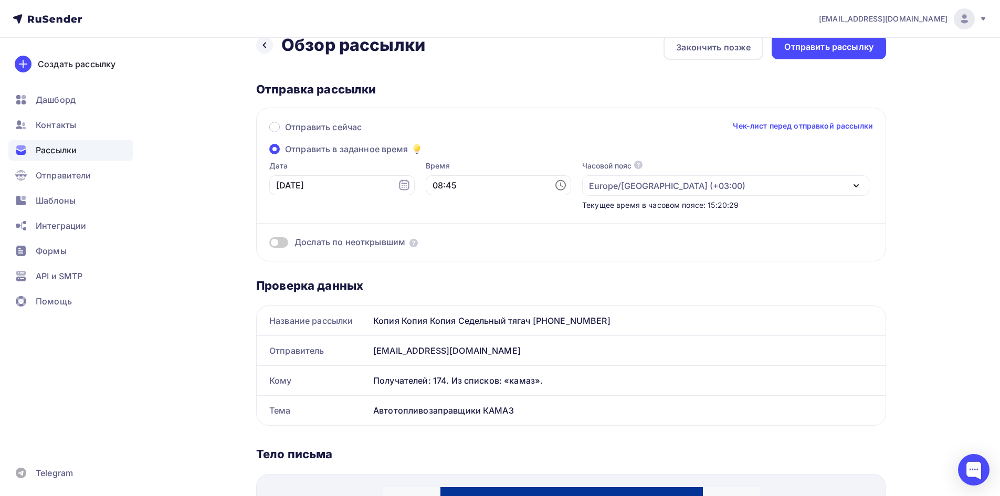
scroll to position [0, 0]
